Goal: Information Seeking & Learning: Find specific fact

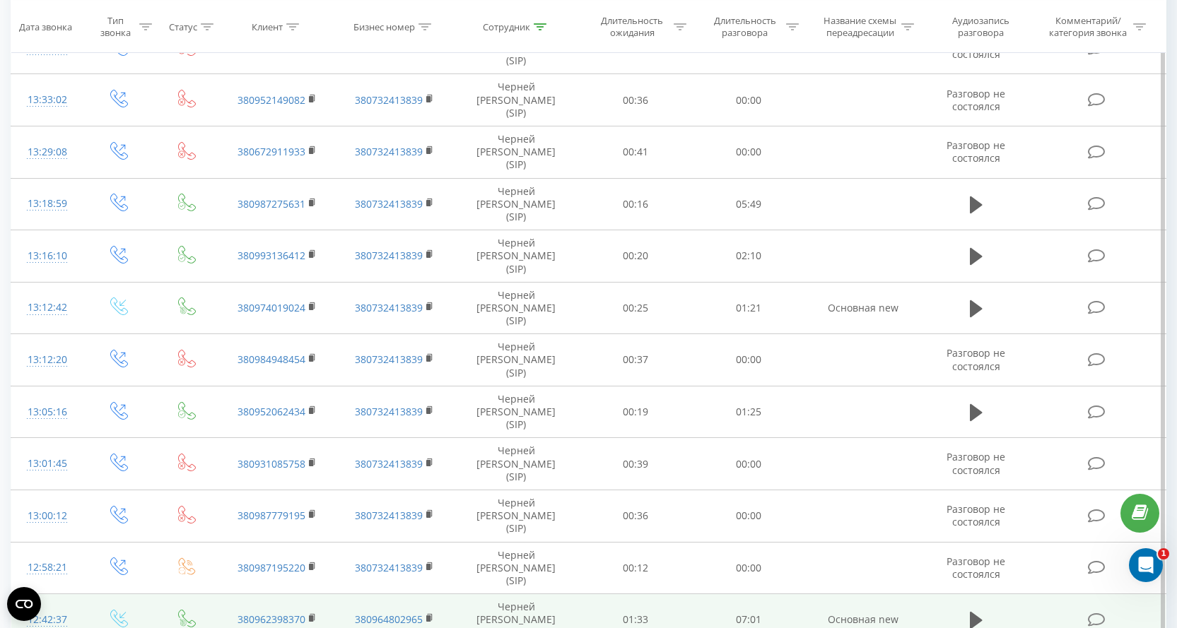
scroll to position [664, 0]
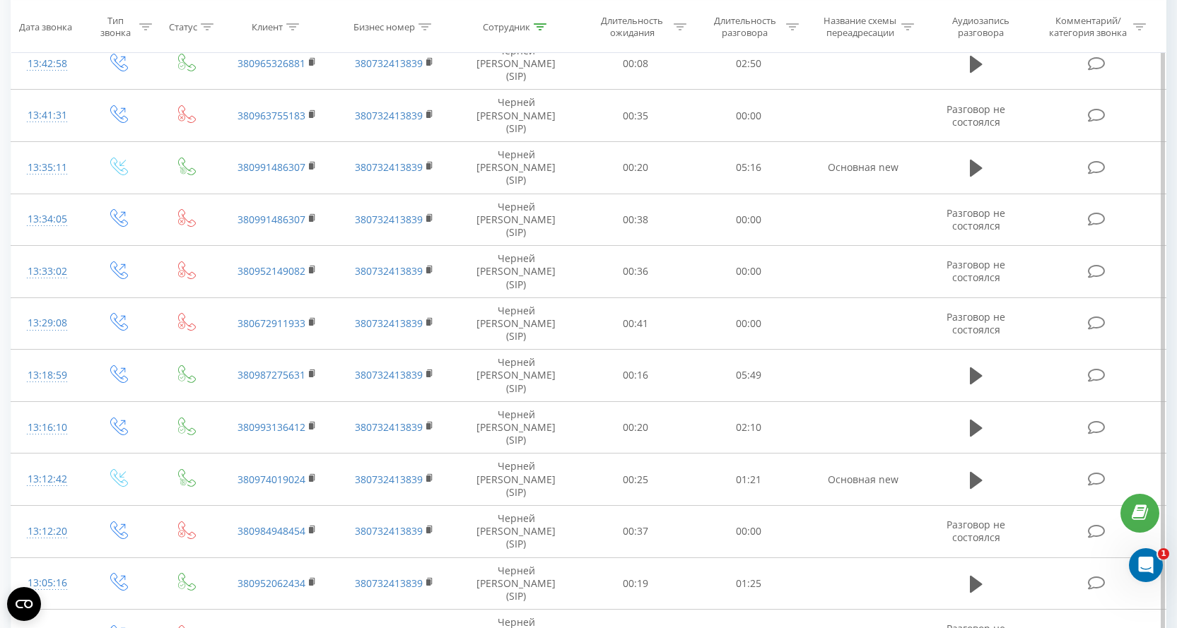
scroll to position [664, 0]
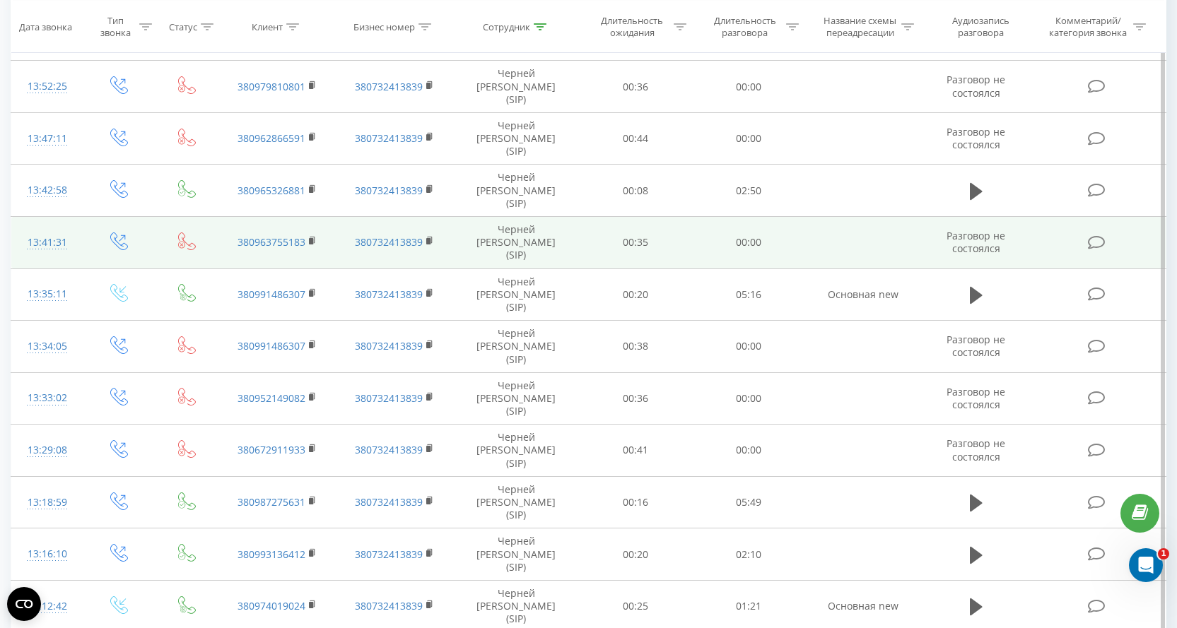
scroll to position [664, 0]
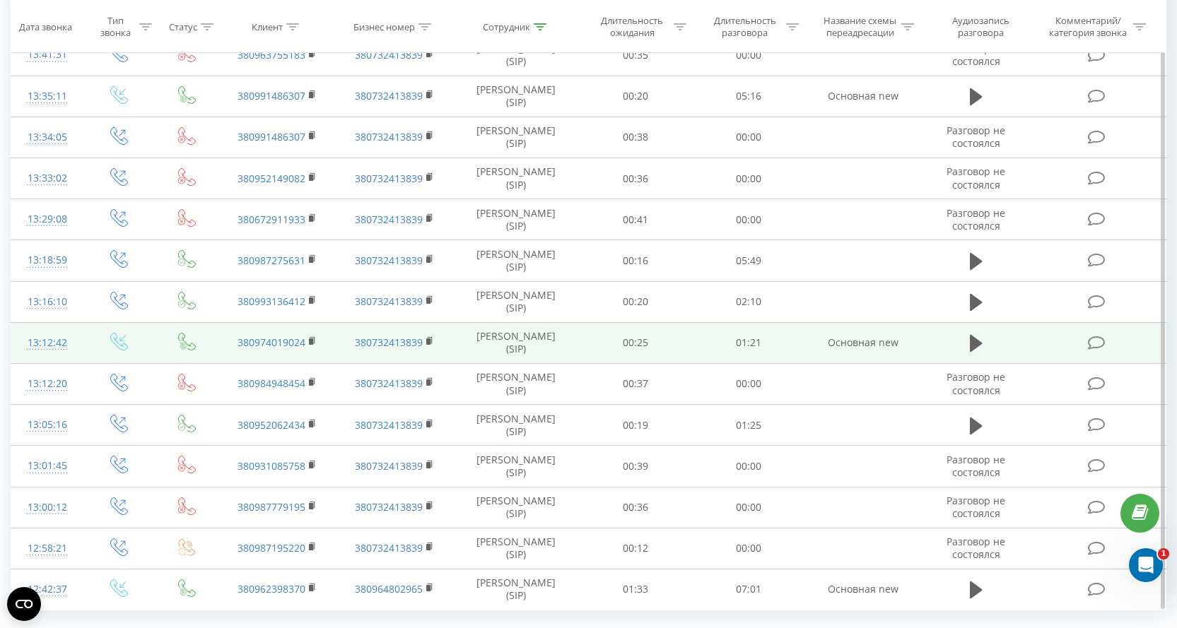
scroll to position [664, 0]
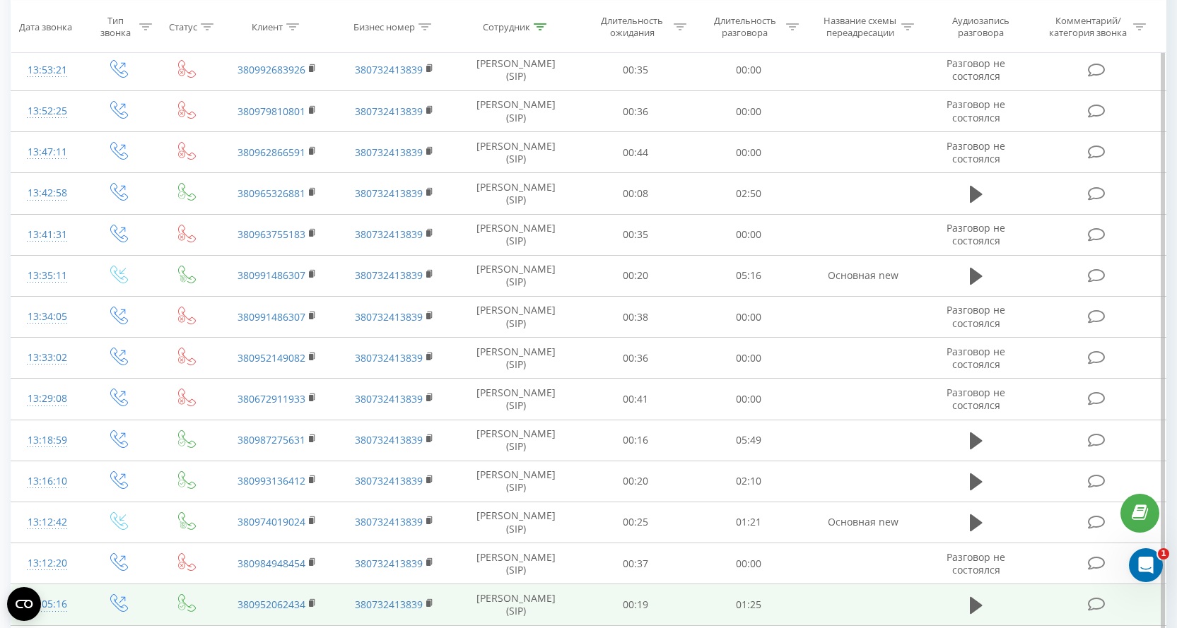
scroll to position [664, 0]
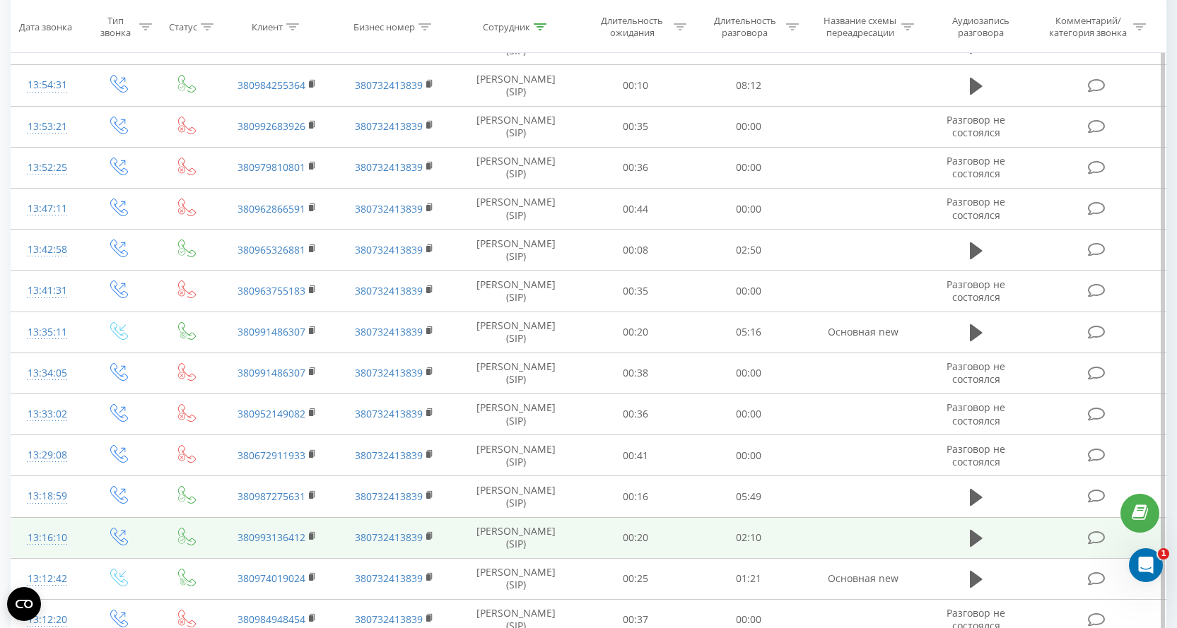
scroll to position [664, 0]
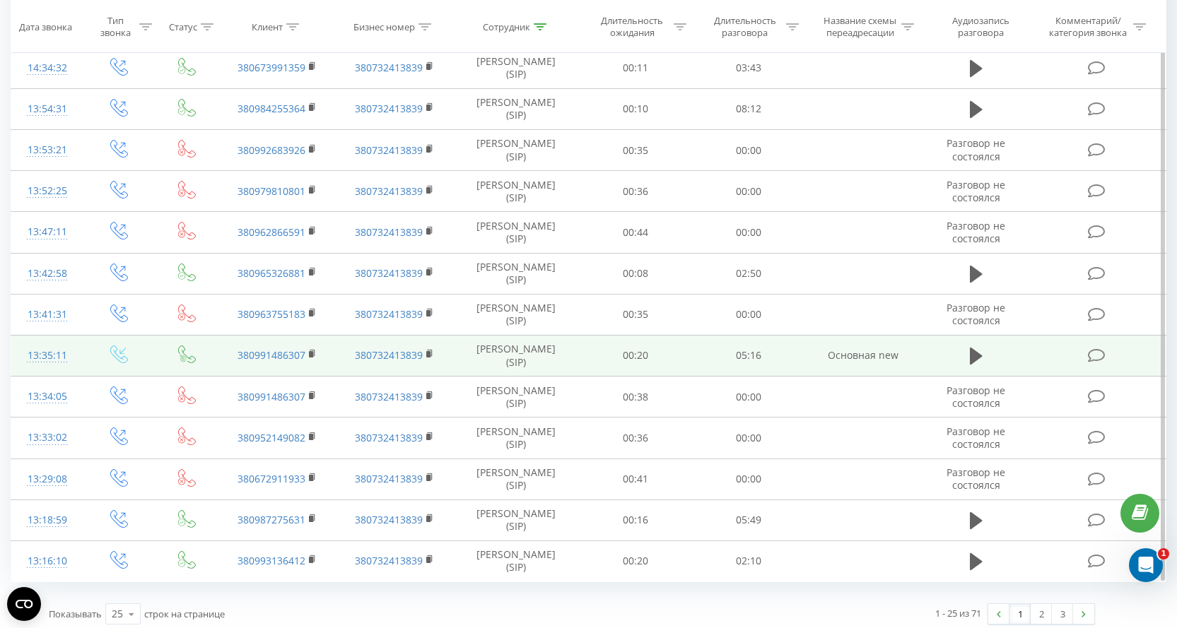
scroll to position [664, 0]
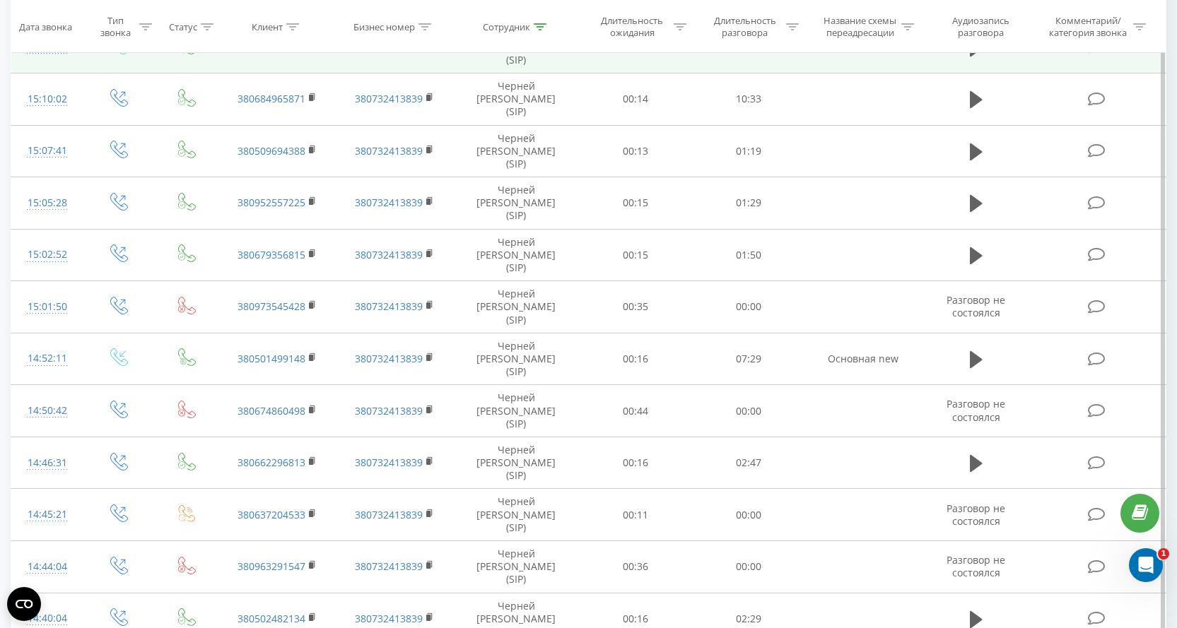
scroll to position [170, 0]
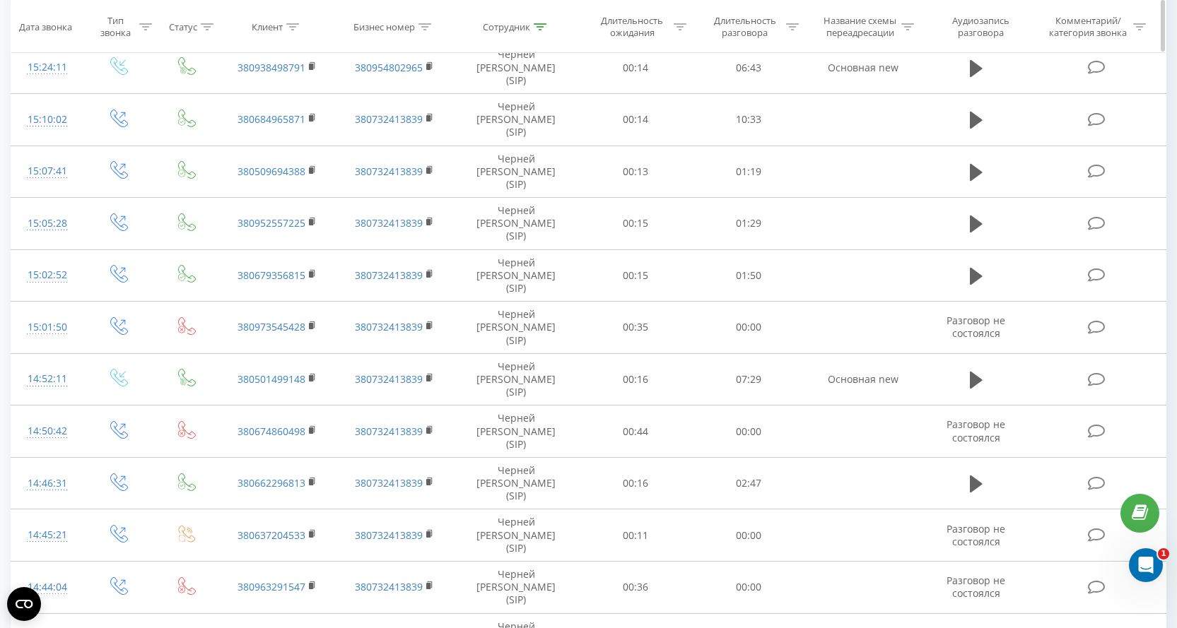
click at [541, 27] on icon at bounding box center [540, 26] width 13 height 7
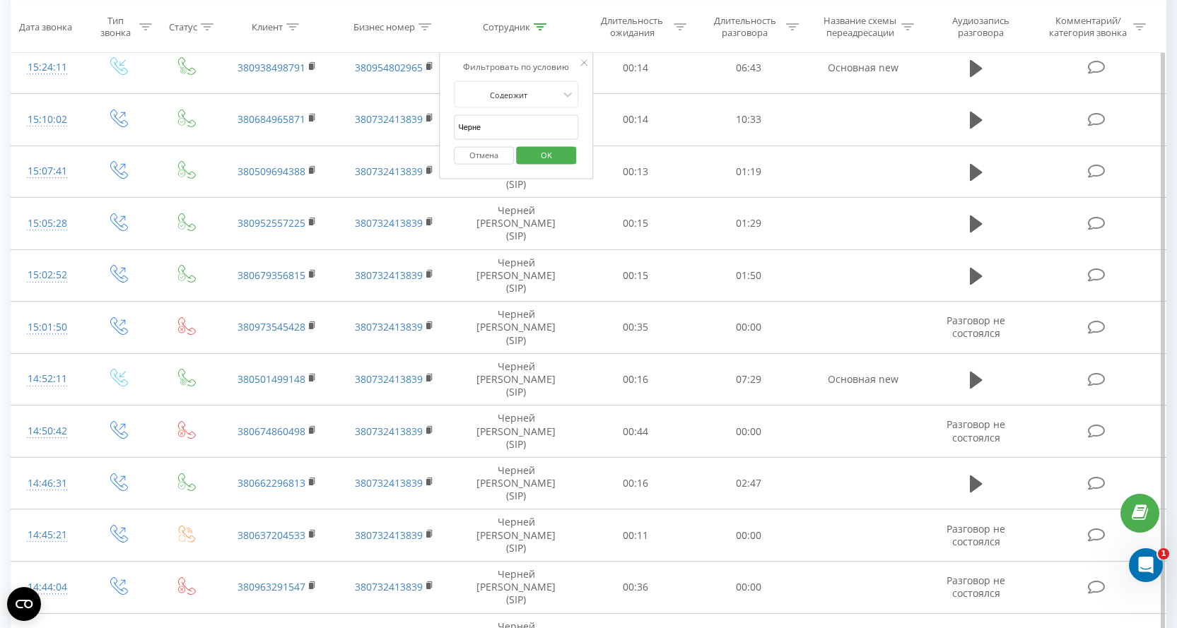
click at [483, 161] on button "Отмена" at bounding box center [484, 155] width 60 height 18
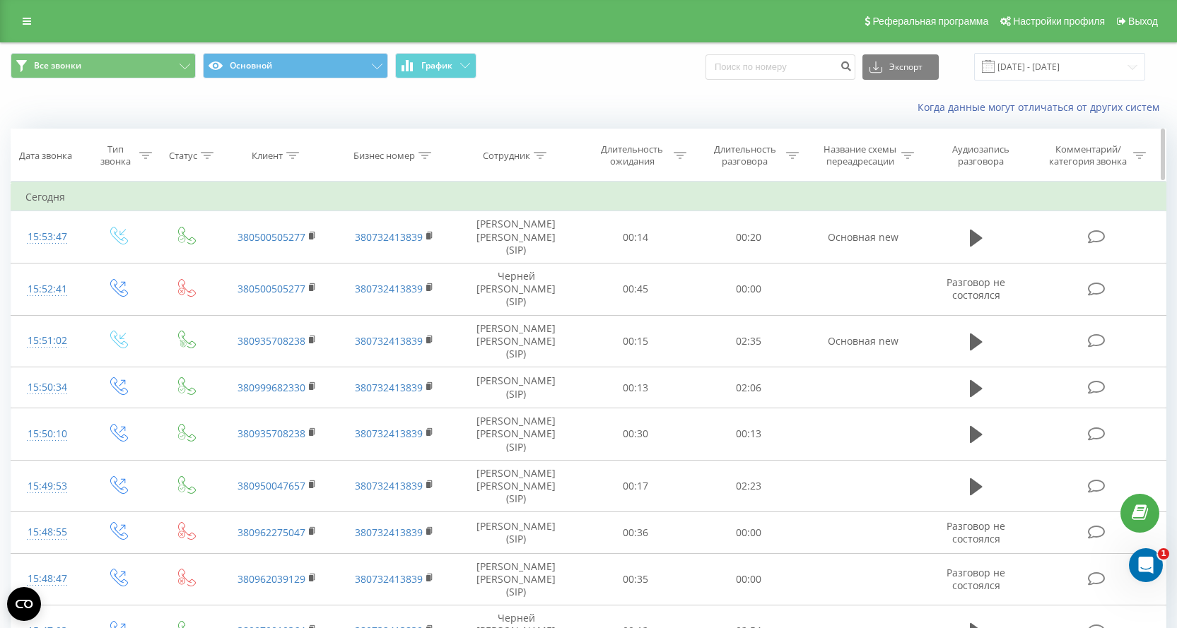
click at [542, 152] on icon at bounding box center [540, 155] width 13 height 7
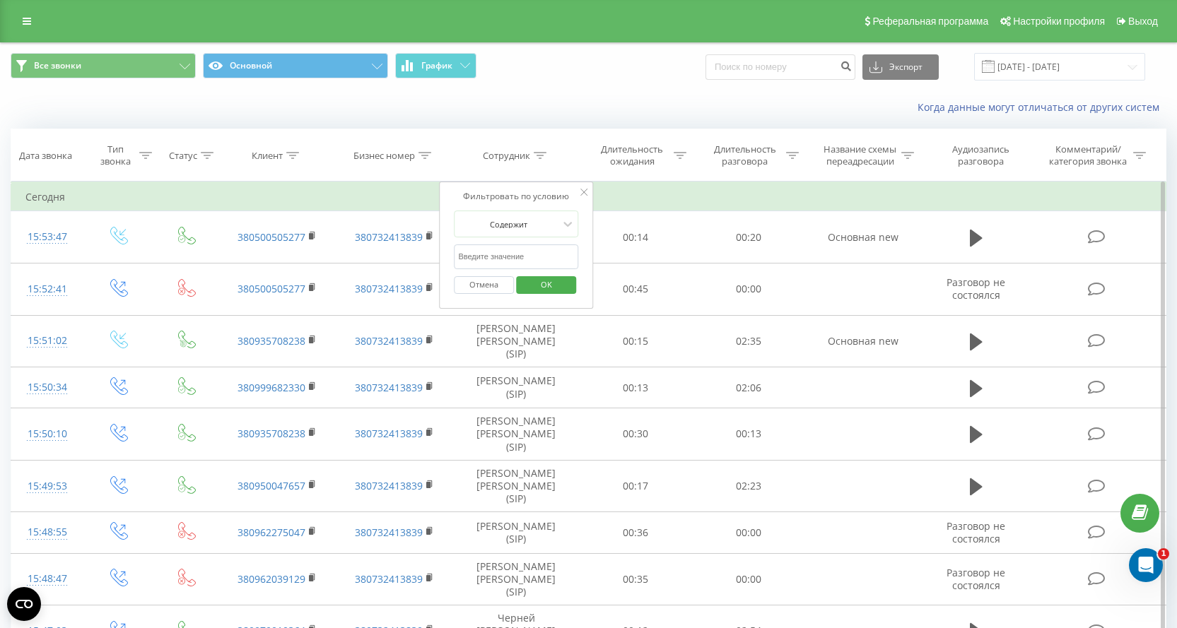
click at [513, 258] on input "Черне" at bounding box center [516, 257] width 124 height 25
type input "Черне"
click at [541, 287] on span "OK" at bounding box center [546, 284] width 40 height 22
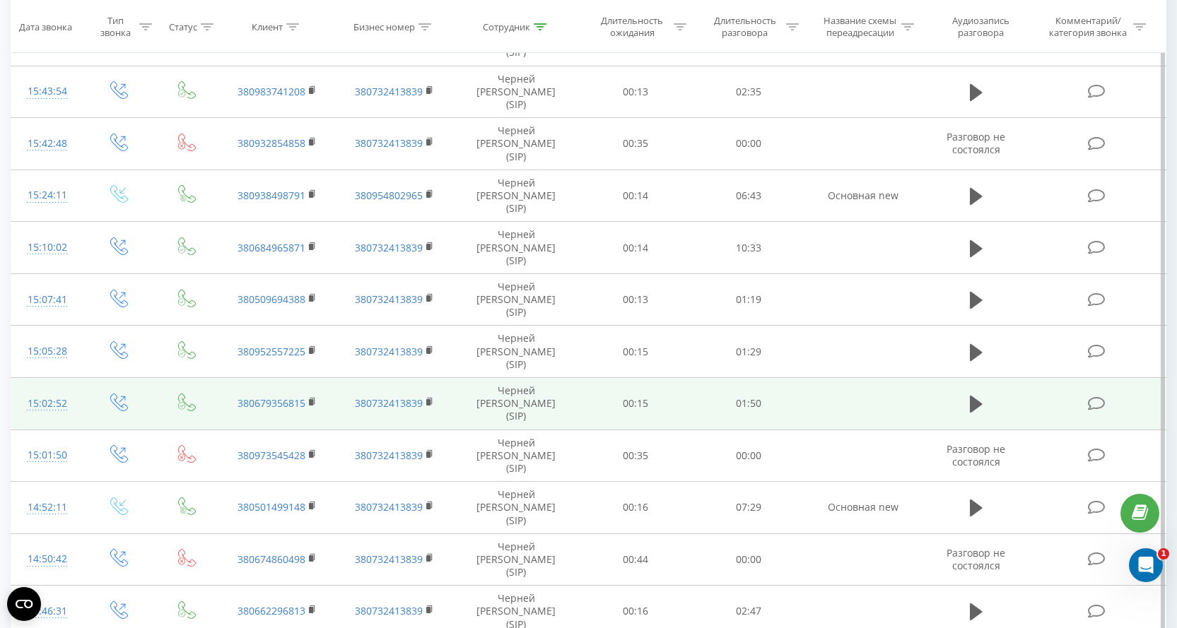
scroll to position [664, 0]
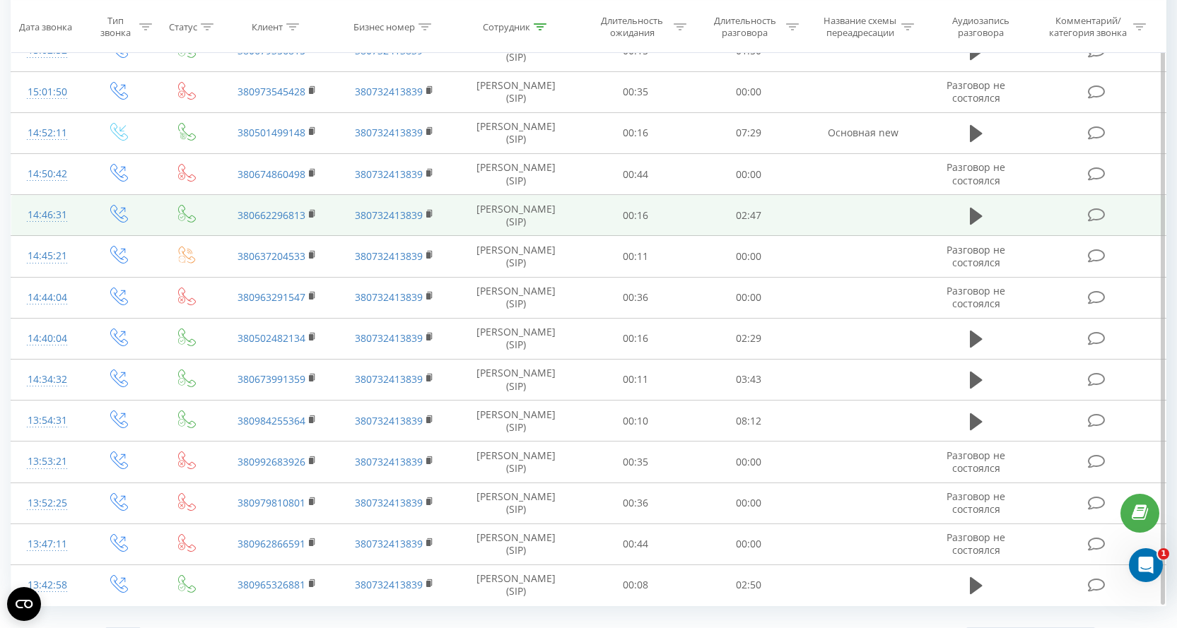
scroll to position [664, 0]
